Goal: Obtain resource: Download file/media

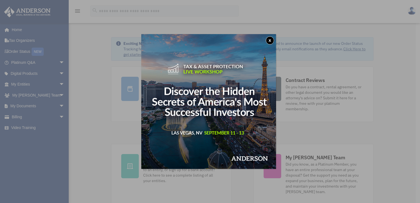
click at [273, 40] on button "x" at bounding box center [270, 40] width 8 height 8
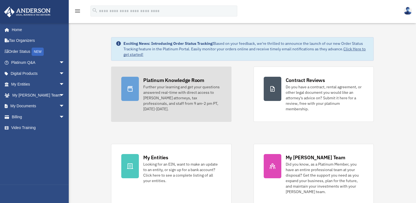
click at [152, 85] on div "Further your learning and get your questions answered real-time with direct acc…" at bounding box center [182, 98] width 78 height 28
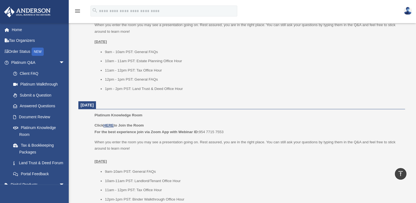
scroll to position [266, 0]
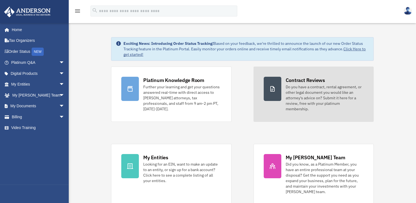
click at [300, 87] on div "Do you have a contract, rental agreement, or other legal document you would lik…" at bounding box center [325, 98] width 78 height 28
click at [283, 92] on link "Contract Reviews Do you have a contract, rental agreement, or other legal docum…" at bounding box center [314, 94] width 120 height 55
click at [278, 92] on div at bounding box center [273, 89] width 18 height 24
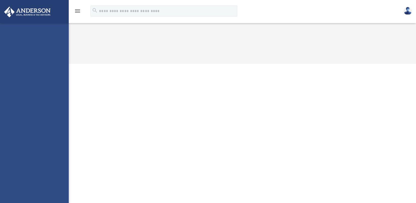
click at [313, 47] on div "Document Review date_range Published on Last updated June 7, 2024 May 7, 2020 b…" at bounding box center [241, 36] width 343 height 21
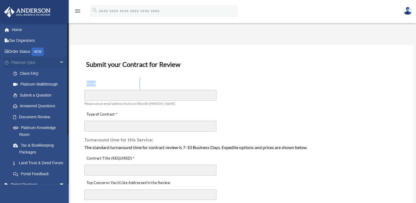
click at [59, 63] on span "arrow_drop_down" at bounding box center [64, 62] width 11 height 11
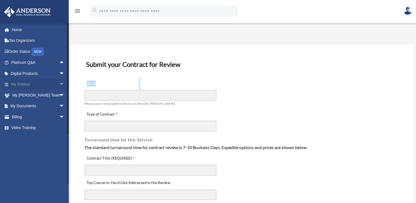
click at [59, 83] on span "arrow_drop_down" at bounding box center [64, 84] width 11 height 11
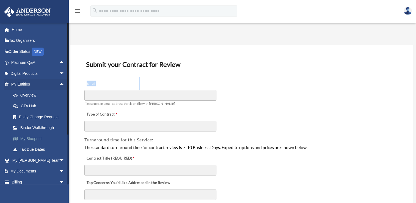
click at [27, 140] on link "My Blueprint" at bounding box center [40, 138] width 65 height 11
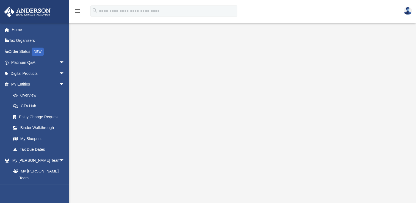
scroll to position [33, 0]
click at [59, 84] on span "arrow_drop_down" at bounding box center [64, 84] width 11 height 11
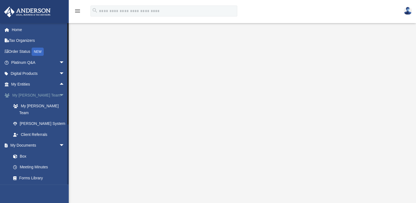
click at [59, 95] on span "arrow_drop_down" at bounding box center [64, 95] width 11 height 11
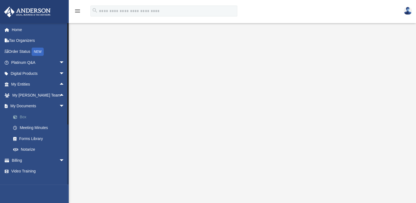
click at [22, 118] on link "Box" at bounding box center [40, 116] width 65 height 11
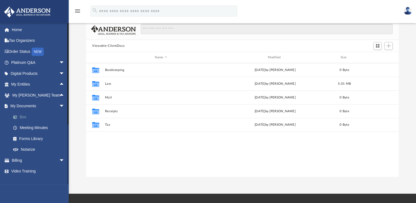
scroll to position [121, 308]
click at [59, 108] on span "arrow_drop_down" at bounding box center [64, 106] width 11 height 11
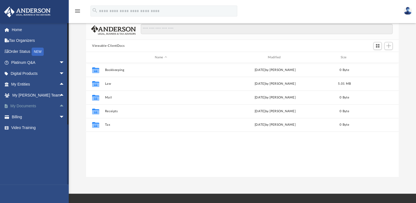
click at [59, 108] on span "arrow_drop_up" at bounding box center [64, 106] width 11 height 11
click at [30, 137] on link "Forms Library" at bounding box center [40, 138] width 65 height 11
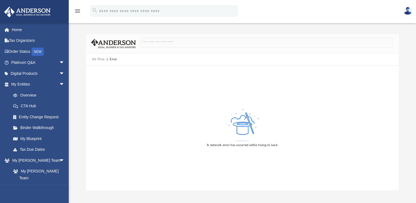
click at [208, 75] on div "A network error has occurred while trying to load." at bounding box center [242, 127] width 313 height 125
click at [61, 83] on span "arrow_drop_down" at bounding box center [64, 84] width 11 height 11
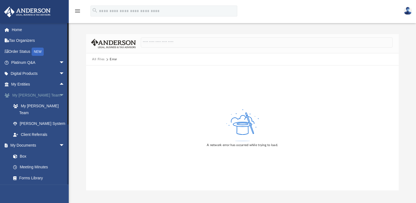
click at [59, 95] on span "arrow_drop_down" at bounding box center [64, 95] width 11 height 11
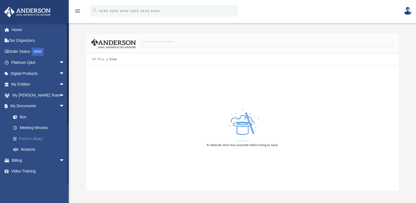
click at [42, 137] on link "Forms Library" at bounding box center [40, 138] width 65 height 11
drag, startPoint x: 42, startPoint y: 138, endPoint x: 138, endPoint y: 104, distance: 102.0
click at [138, 104] on div "A network error has occurred while trying to load." at bounding box center [242, 127] width 313 height 125
click at [32, 137] on link "Forms Library" at bounding box center [40, 138] width 65 height 11
click at [23, 138] on link "Forms Library" at bounding box center [40, 138] width 65 height 11
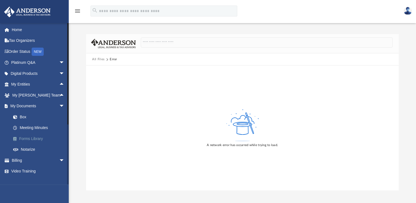
click at [23, 138] on link "Forms Library" at bounding box center [40, 138] width 65 height 11
click at [30, 138] on link "Forms Library" at bounding box center [40, 138] width 65 height 11
click at [59, 106] on span "arrow_drop_down" at bounding box center [64, 106] width 11 height 11
click at [59, 106] on span "arrow_drop_up" at bounding box center [64, 106] width 11 height 11
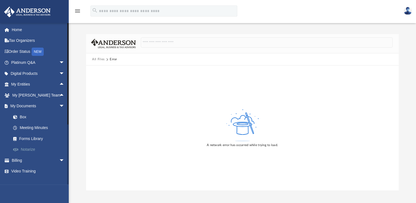
click at [32, 149] on link "Notarize" at bounding box center [40, 149] width 65 height 11
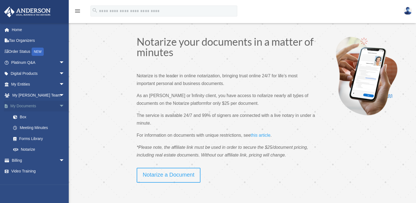
click at [59, 107] on span "arrow_drop_down" at bounding box center [64, 106] width 11 height 11
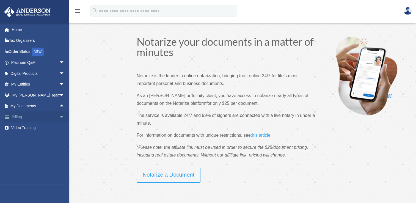
click at [59, 117] on span "arrow_drop_down" at bounding box center [64, 116] width 11 height 11
click at [59, 117] on span "arrow_drop_up" at bounding box center [64, 116] width 11 height 11
click at [21, 51] on link "Order Status NEW" at bounding box center [38, 51] width 69 height 11
click at [24, 117] on link "Box" at bounding box center [40, 116] width 65 height 11
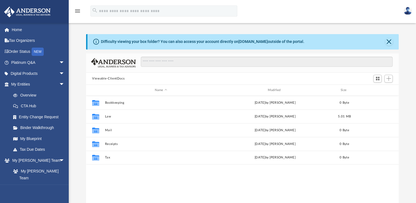
scroll to position [121, 308]
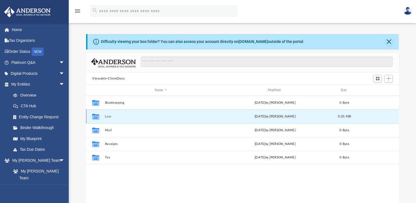
click at [110, 116] on button "Law" at bounding box center [161, 117] width 112 height 4
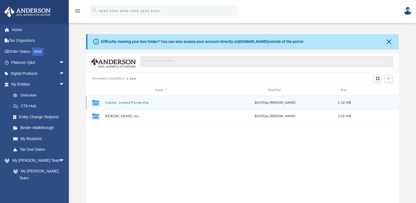
click at [128, 101] on button "Cubmet, Limited Partnership" at bounding box center [161, 103] width 112 height 4
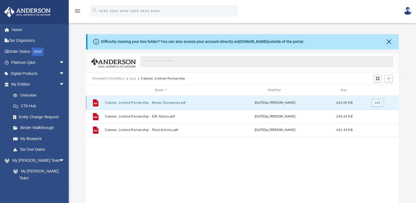
click at [128, 101] on button "Cubmet, Limited Partnership - Binder Documents.pdf" at bounding box center [161, 103] width 112 height 4
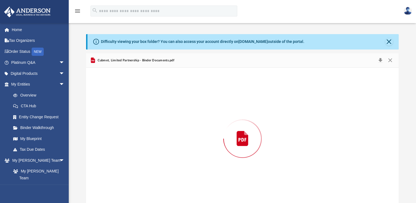
scroll to position [7, 0]
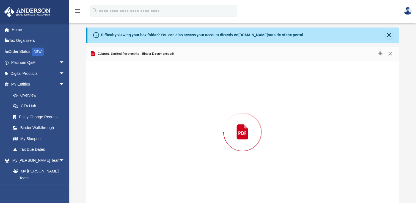
click at [128, 101] on div "Preview" at bounding box center [242, 132] width 313 height 142
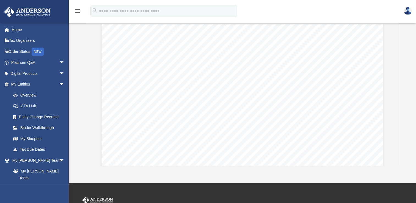
scroll to position [414, 0]
click at [400, 168] on div "Scroll to top vertical_align_top" at bounding box center [401, 174] width 12 height 12
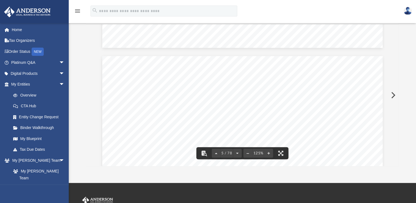
scroll to position [1476, 0]
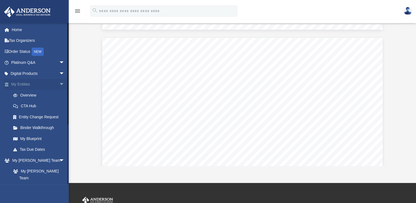
click at [59, 84] on span "arrow_drop_down" at bounding box center [64, 84] width 11 height 11
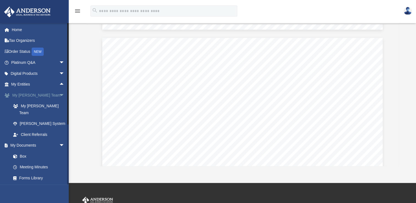
click at [59, 96] on span "arrow_drop_down" at bounding box center [64, 95] width 11 height 11
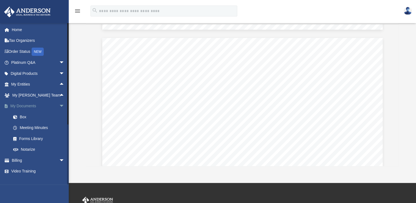
click at [59, 109] on span "arrow_drop_down" at bounding box center [64, 106] width 11 height 11
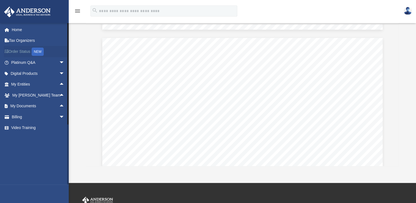
click at [28, 52] on link "Order Status NEW" at bounding box center [38, 51] width 69 height 11
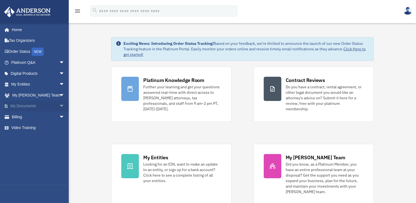
click at [59, 103] on span "arrow_drop_down" at bounding box center [64, 106] width 11 height 11
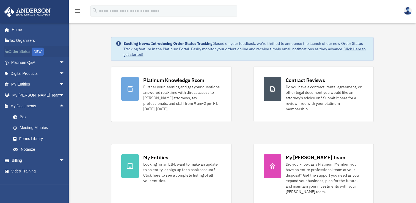
click at [25, 49] on link "Order Status NEW" at bounding box center [38, 51] width 69 height 11
